Goal: Task Accomplishment & Management: Manage account settings

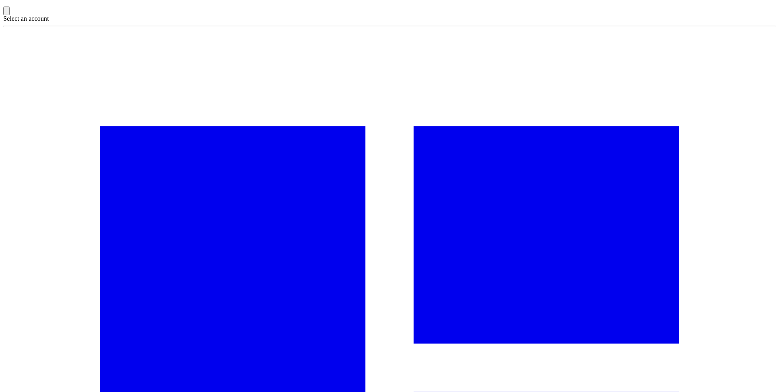
click at [7, 13] on icon "Toggle account select drawer" at bounding box center [7, 13] width 0 height 0
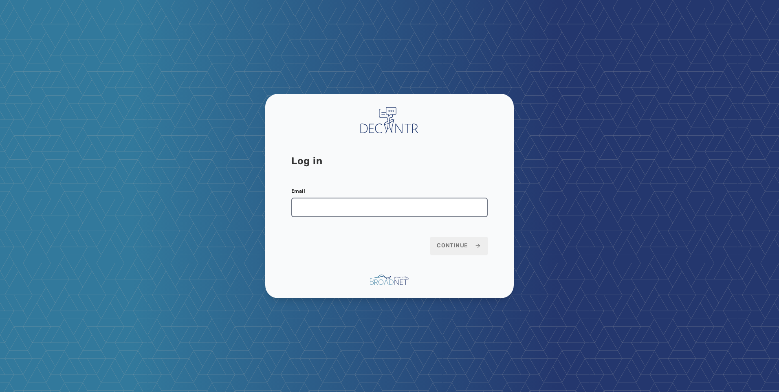
click at [356, 209] on input "Email" at bounding box center [389, 208] width 196 height 20
type input "**********"
click at [450, 238] on button "Continue" at bounding box center [458, 246] width 57 height 18
